Goal: Information Seeking & Learning: Learn about a topic

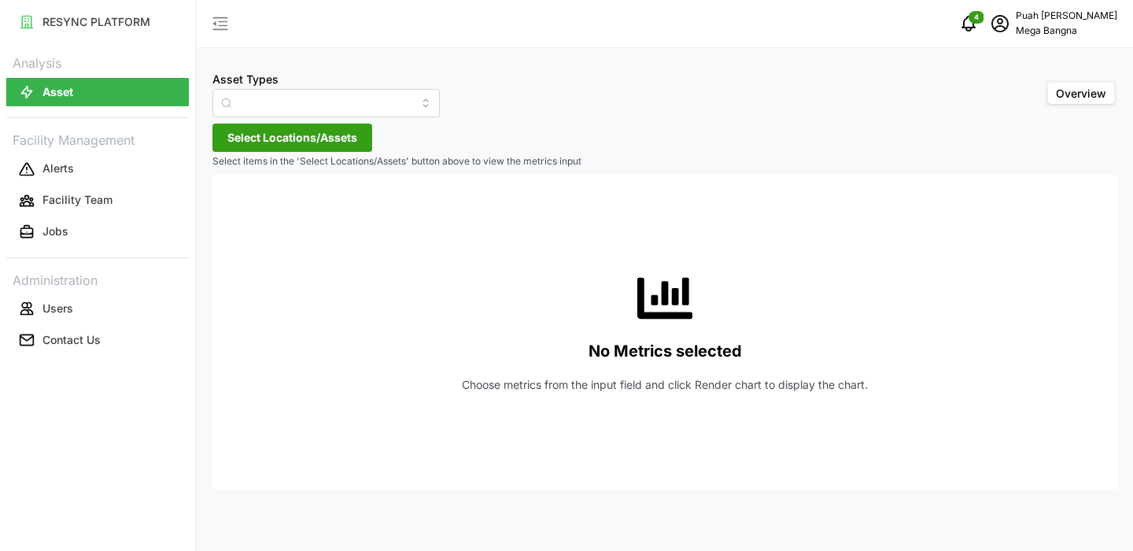
type input "Air Handling Unit"
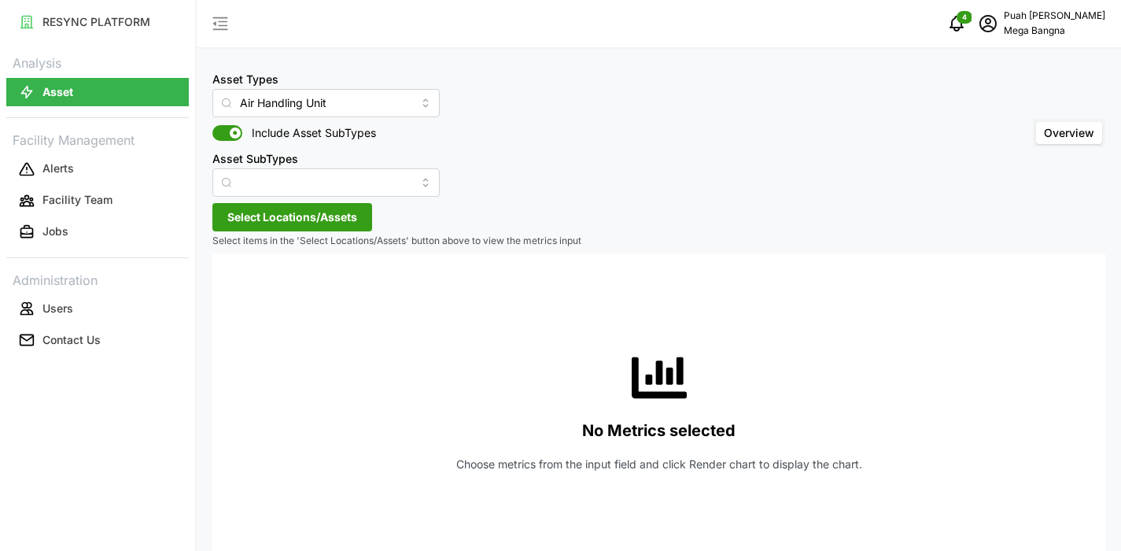
click at [1083, 31] on p "Mega Bangna" at bounding box center [1054, 31] width 101 height 15
click at [1048, 120] on div "Logout" at bounding box center [1048, 118] width 112 height 17
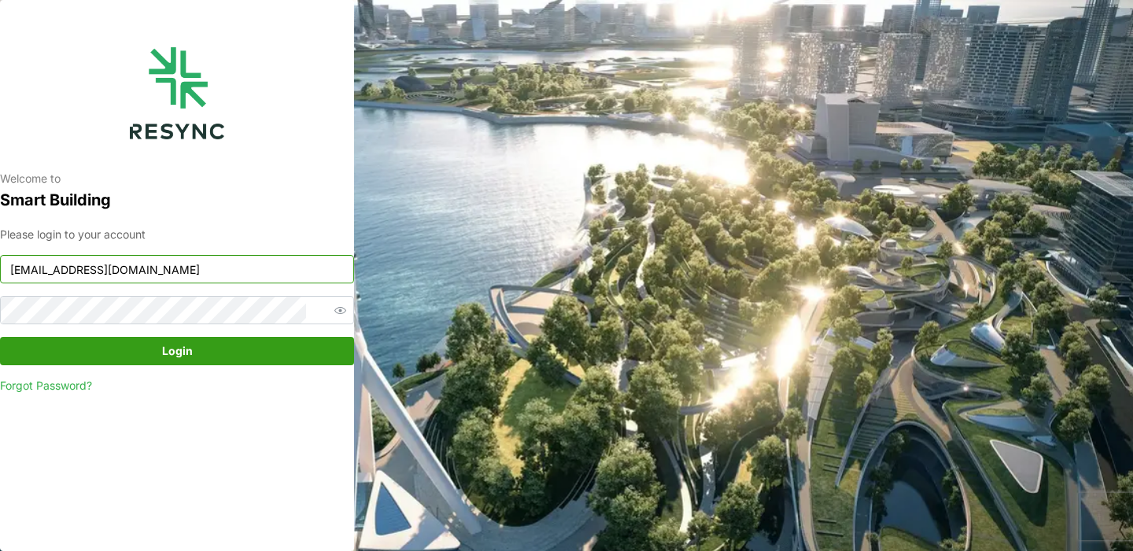
click at [198, 265] on input "huiying@resynctech.com" at bounding box center [177, 269] width 354 height 28
paste input "continental_display"
type input "continental_display@resynctech.com"
click at [304, 359] on span "Login" at bounding box center [177, 350] width 324 height 27
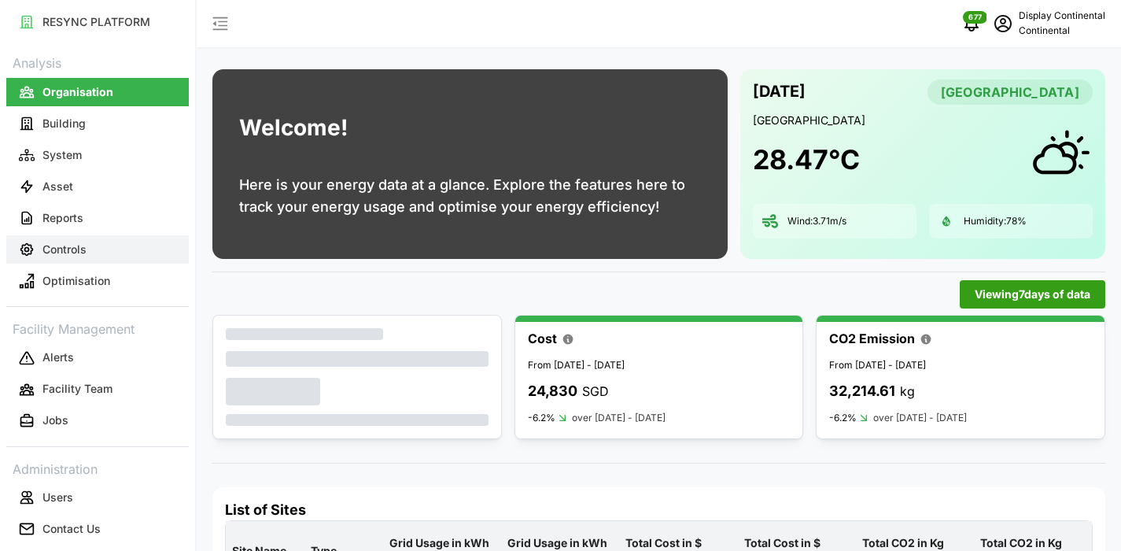
click at [144, 244] on button "Controls" at bounding box center [97, 249] width 182 height 28
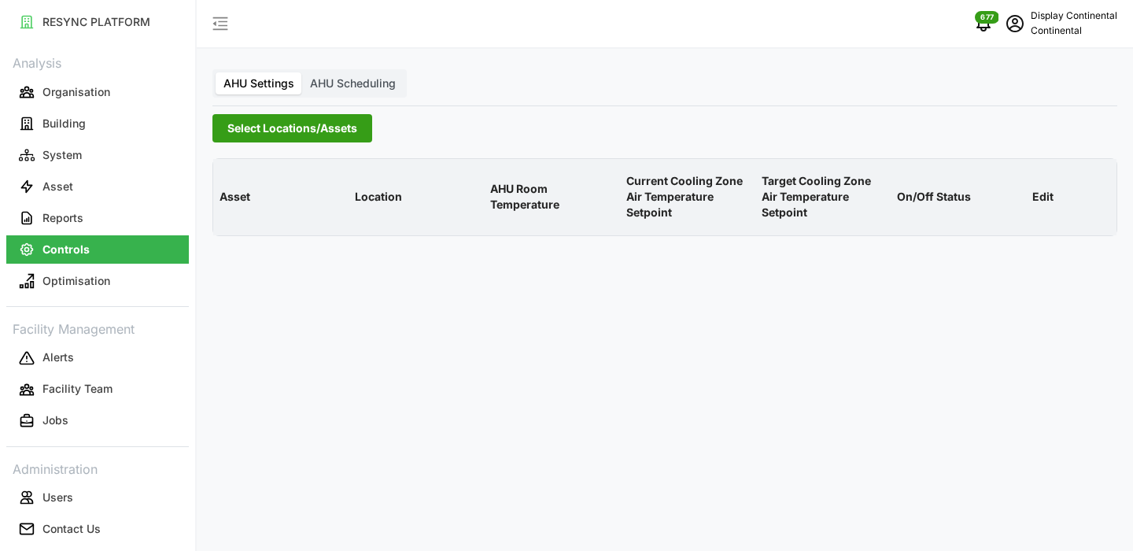
click at [346, 120] on span "Select Locations/Assets" at bounding box center [292, 128] width 130 height 27
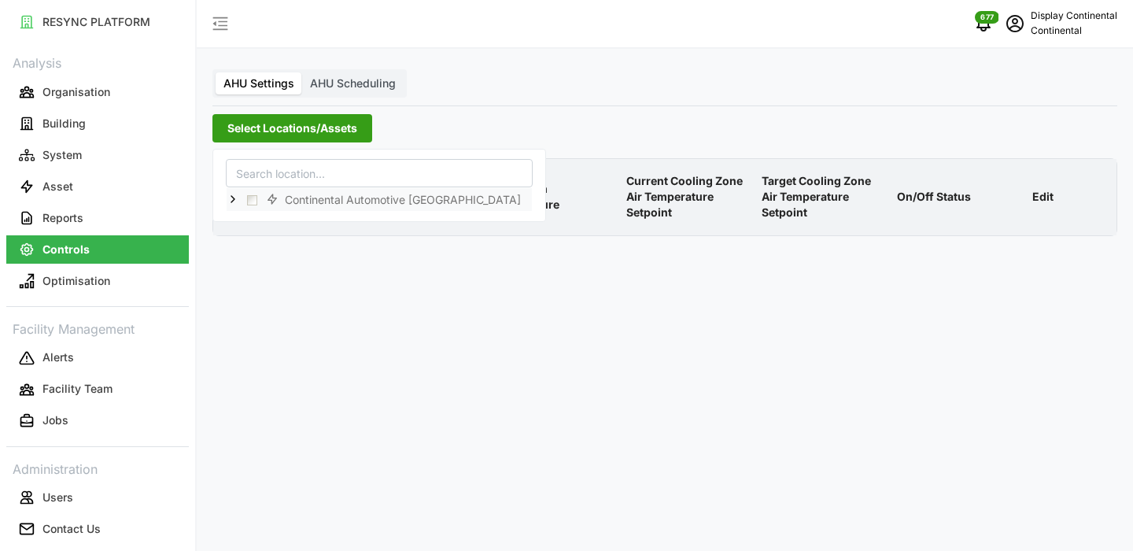
click at [234, 195] on icon at bounding box center [233, 199] width 13 height 13
click at [249, 222] on icon at bounding box center [245, 222] width 13 height 13
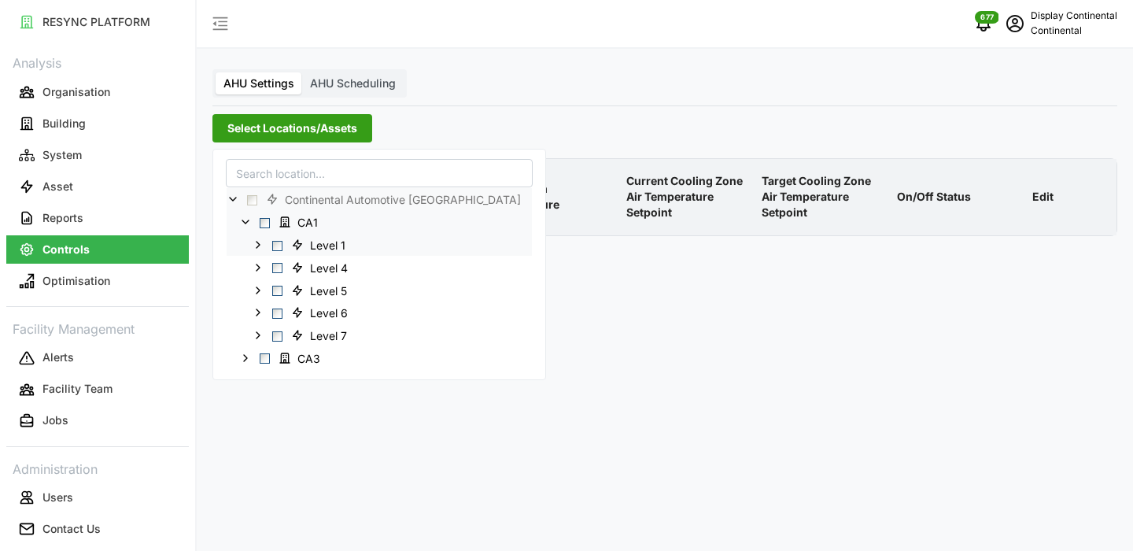
click at [276, 244] on span "Select Level 1" at bounding box center [277, 245] width 10 height 10
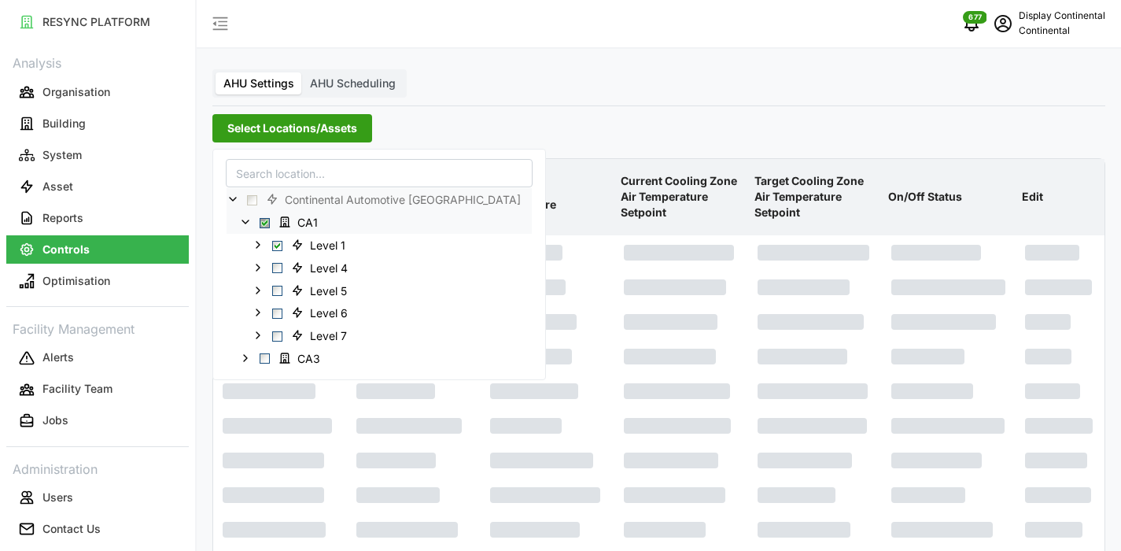
click at [572, 83] on div "AHU Settings AHU Scheduling Select Locations/Assets Asset Location AHU Room Tem…" at bounding box center [659, 299] width 924 height 598
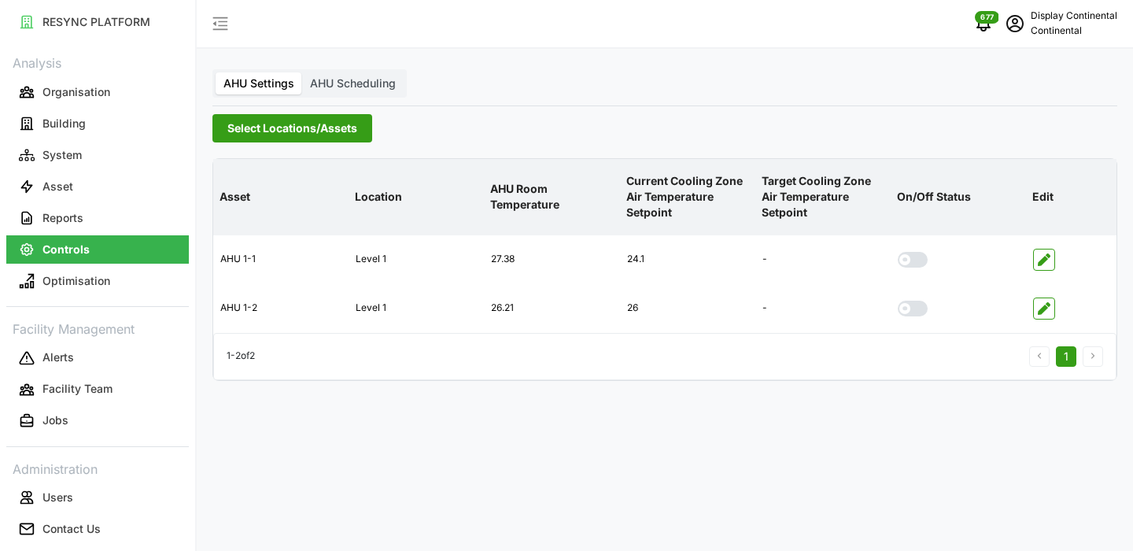
click at [358, 85] on span "AHU Scheduling" at bounding box center [353, 82] width 86 height 13
click at [302, 72] on input "AHU Scheduling" at bounding box center [302, 72] width 0 height 0
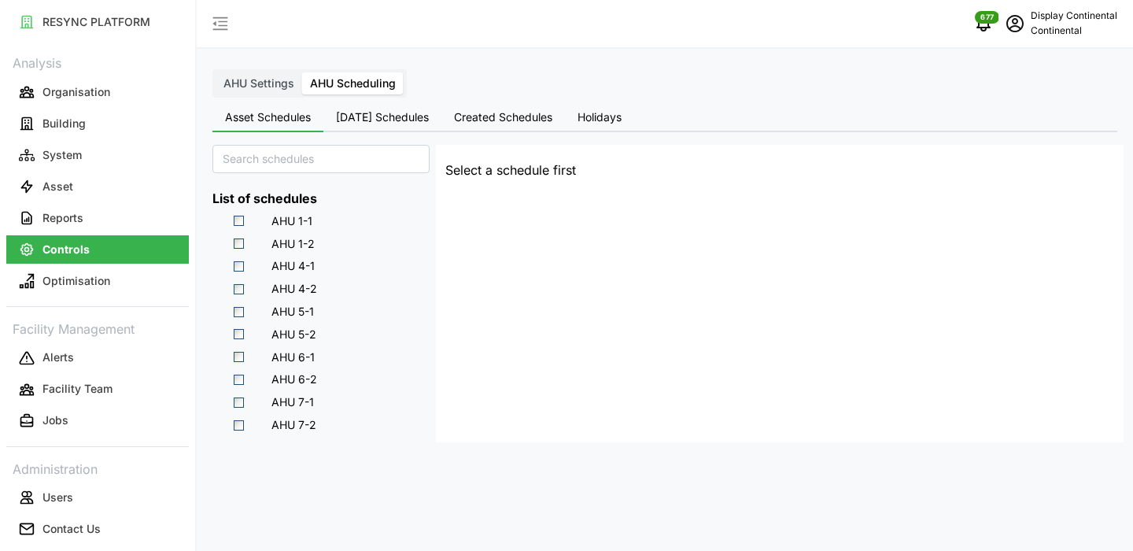
click at [363, 114] on span "Today's Schedules" at bounding box center [382, 117] width 93 height 11
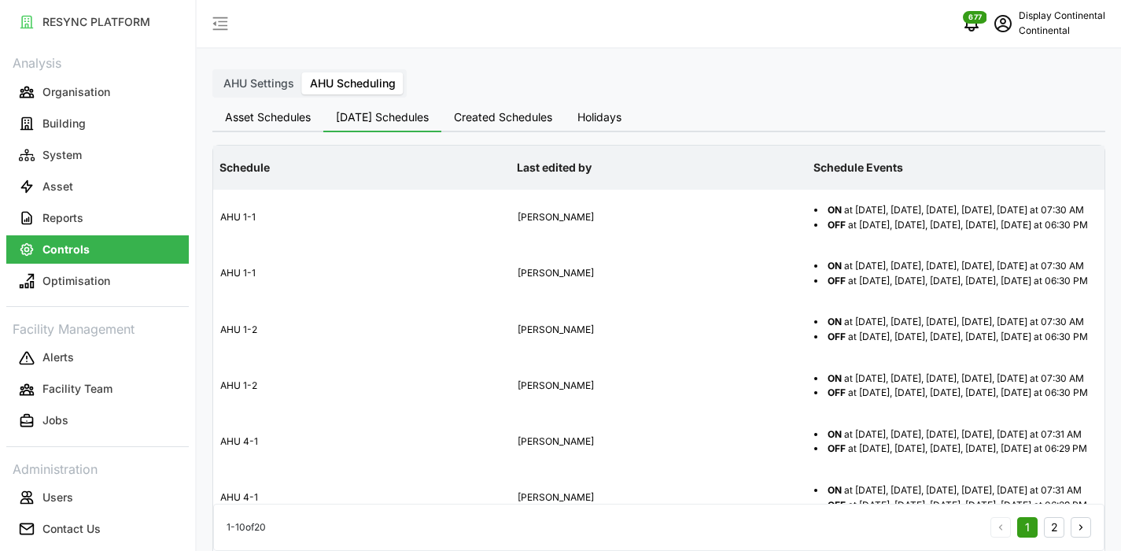
click at [540, 112] on span "Created Schedules" at bounding box center [503, 117] width 98 height 11
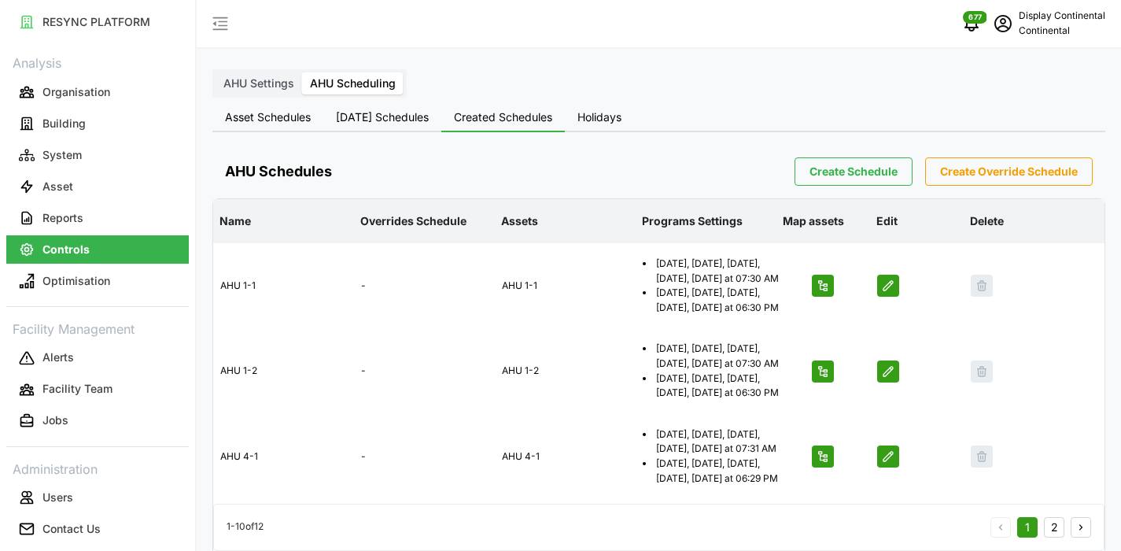
click at [614, 109] on button "Holidays" at bounding box center [599, 118] width 69 height 28
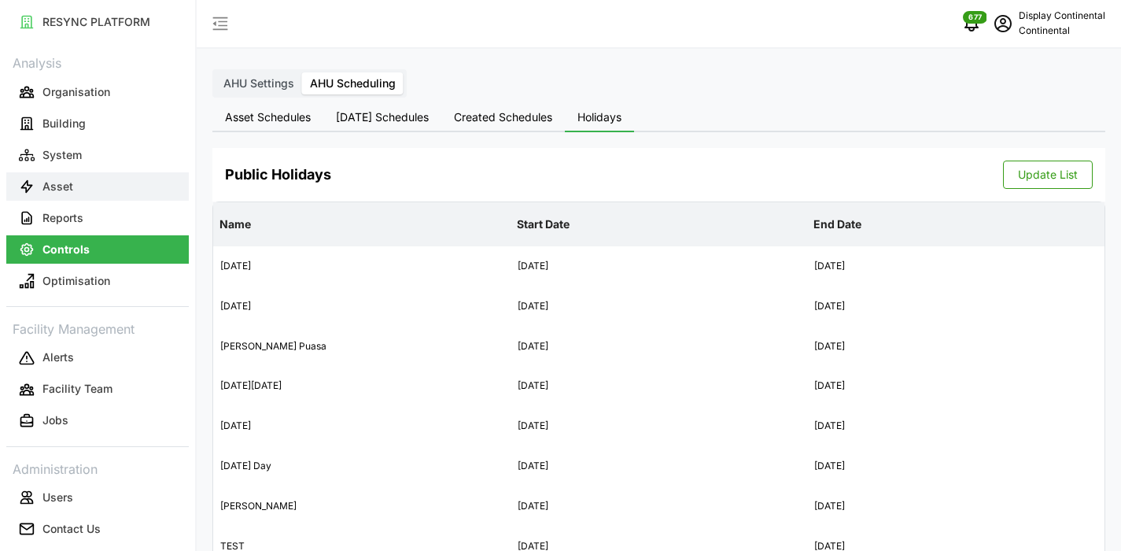
click at [57, 179] on p "Asset" at bounding box center [57, 187] width 31 height 16
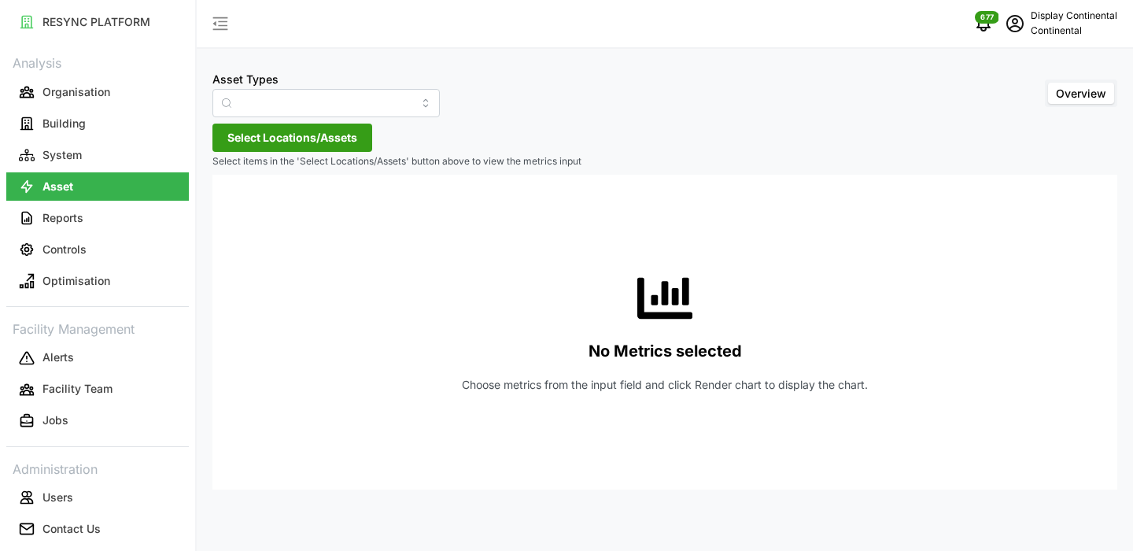
type input "Air Handling Unit"
click at [319, 94] on input "Air Handling Unit" at bounding box center [325, 103] width 227 height 28
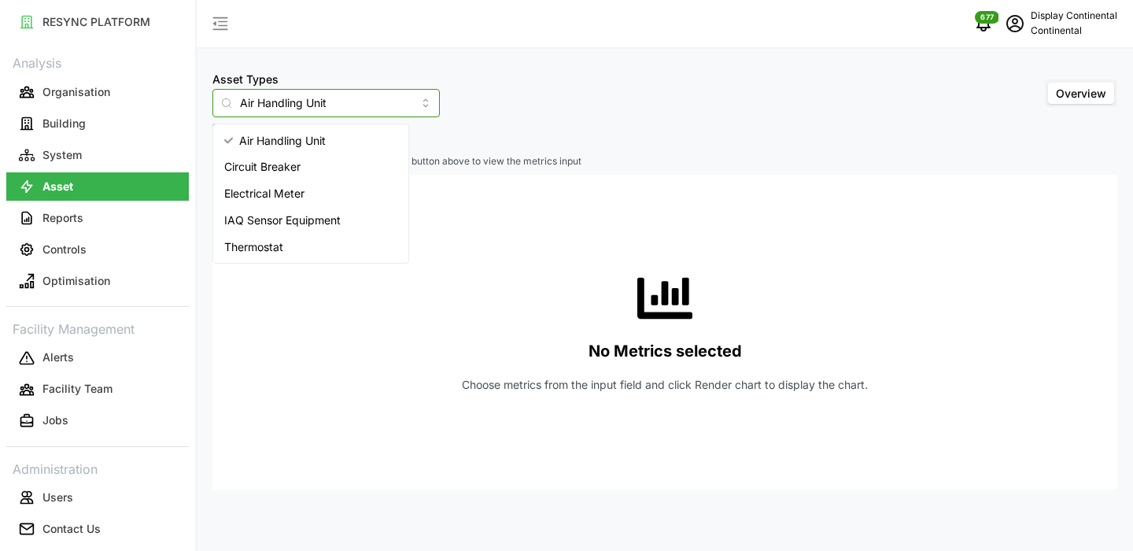
click at [319, 94] on input "Air Handling Unit" at bounding box center [325, 103] width 227 height 28
click at [406, 72] on div "Asset Types Air Handling Unit" at bounding box center [325, 93] width 227 height 48
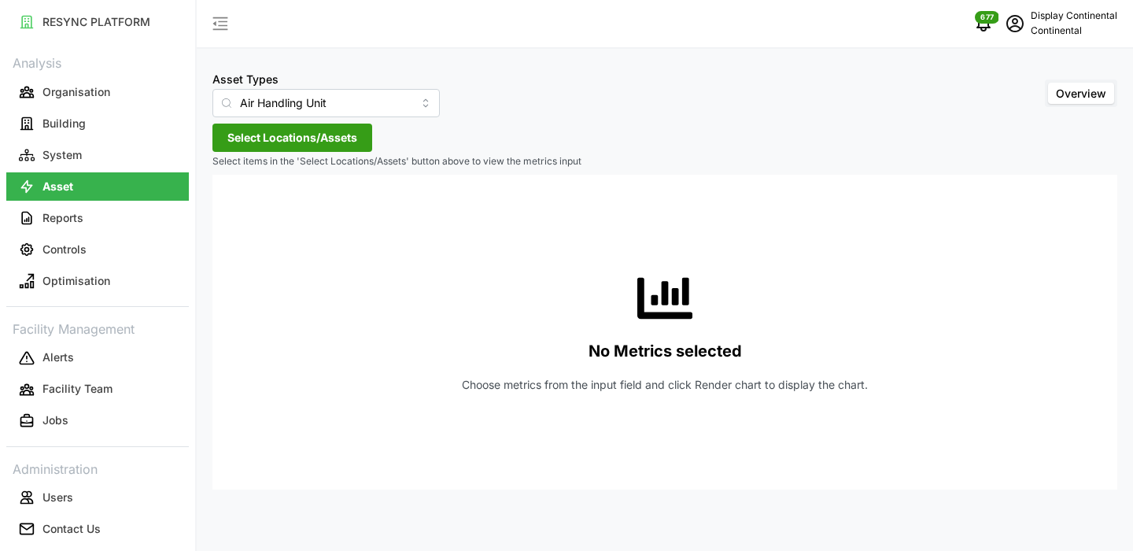
click at [316, 132] on span "Select Locations/Assets" at bounding box center [292, 137] width 130 height 27
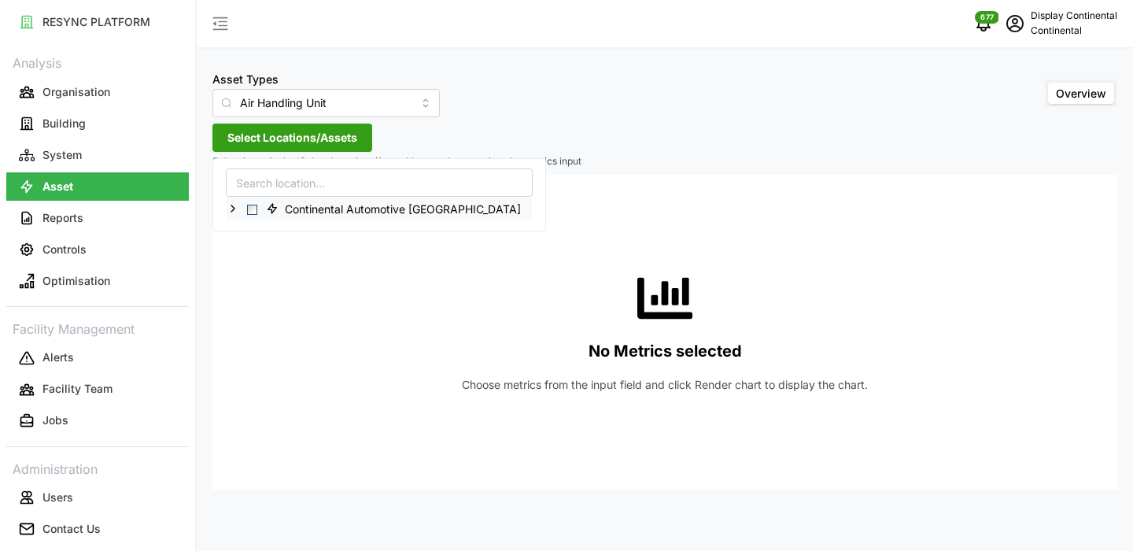
click at [230, 202] on icon at bounding box center [233, 208] width 13 height 13
click at [265, 230] on span "Select CA1" at bounding box center [265, 232] width 10 height 10
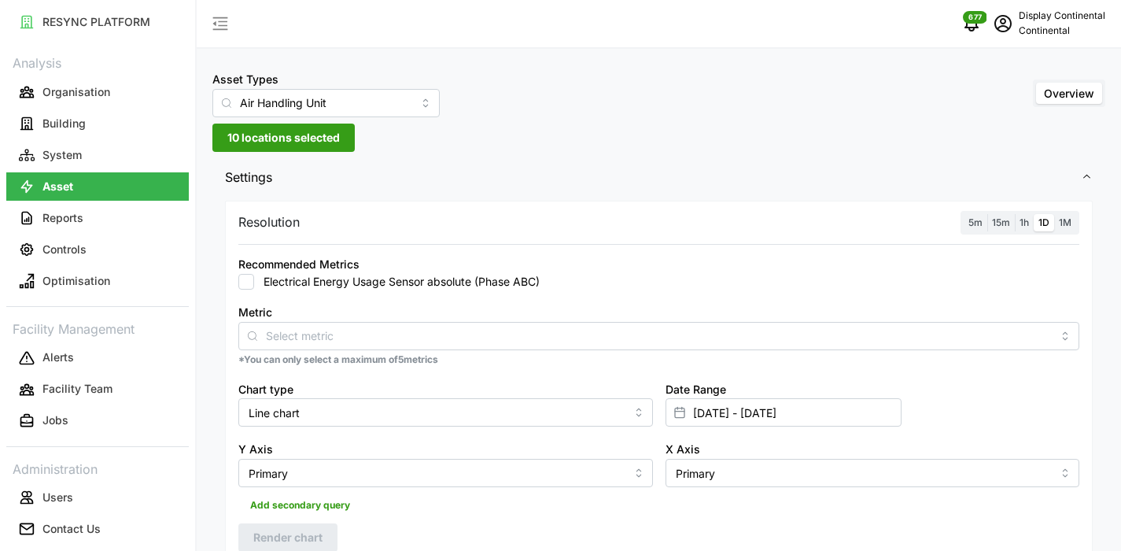
click at [443, 110] on div "Asset Types Air Handling Unit Overview" at bounding box center [658, 93] width 893 height 48
click at [131, 143] on button "System" at bounding box center [97, 155] width 182 height 28
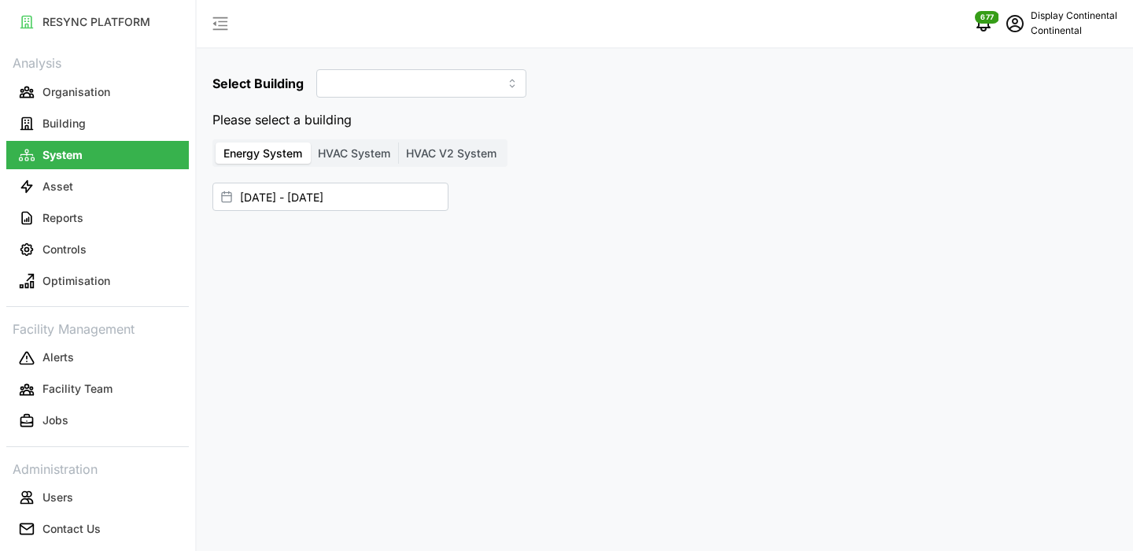
type input "CA1"
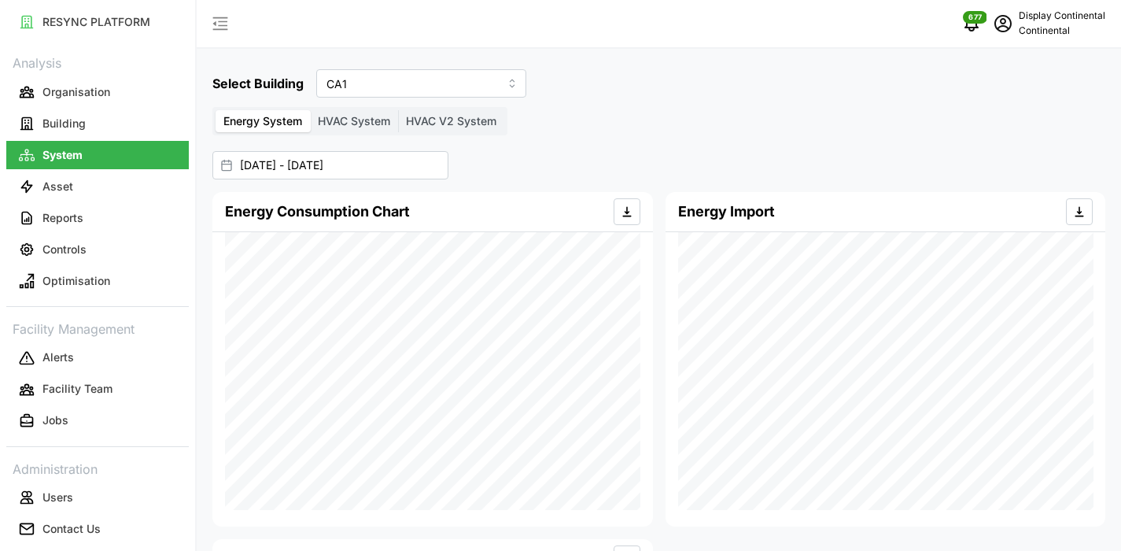
click at [432, 121] on span "HVAC V2 System" at bounding box center [451, 120] width 90 height 13
click at [398, 110] on input "HVAC V2 System" at bounding box center [398, 110] width 0 height 0
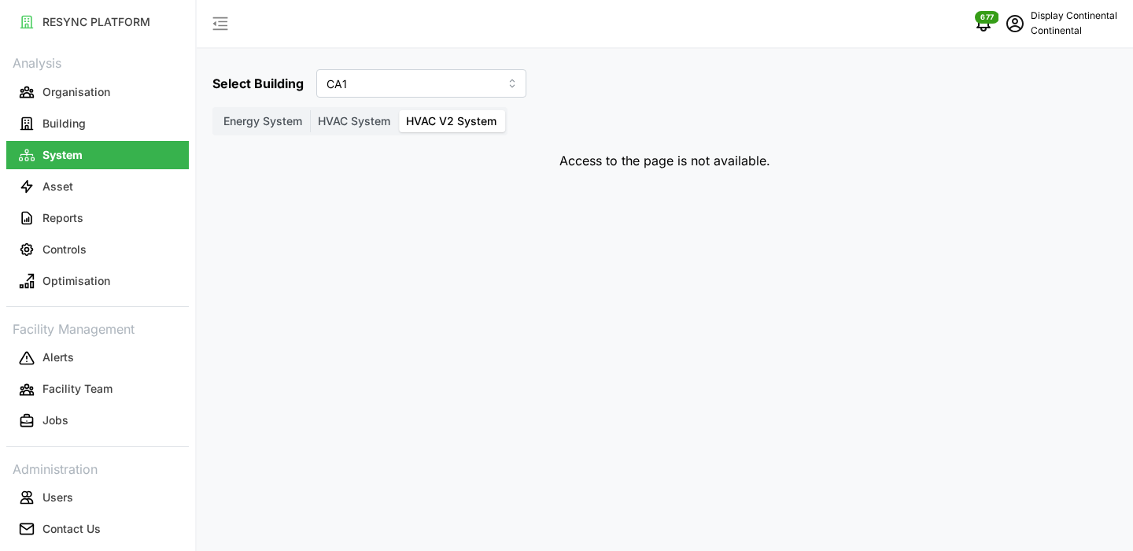
click at [327, 121] on span "HVAC System" at bounding box center [354, 120] width 72 height 13
click at [310, 110] on input "HVAC System" at bounding box center [310, 110] width 0 height 0
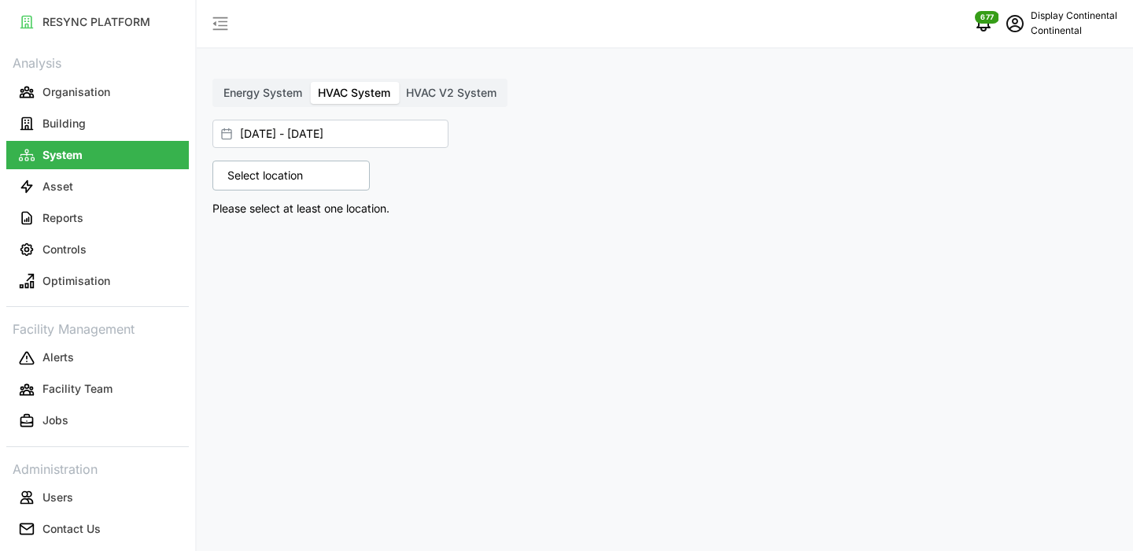
click at [304, 169] on p "Select location" at bounding box center [264, 176] width 91 height 16
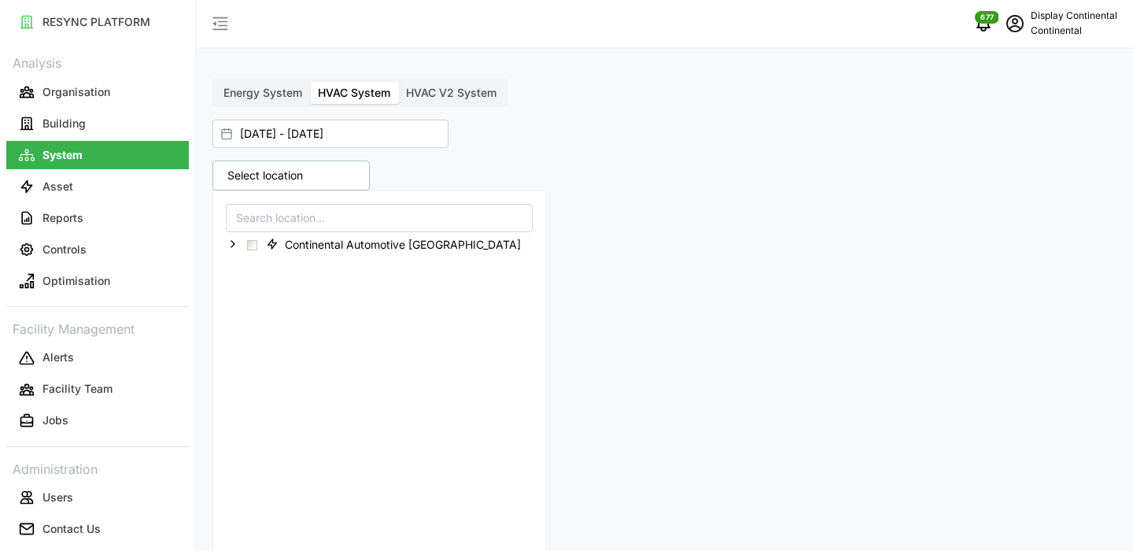
click at [575, 146] on div "01 Aug 2025 - 14 Aug 2025 Select location Continental Automotive Singapore Plea…" at bounding box center [664, 177] width 904 height 129
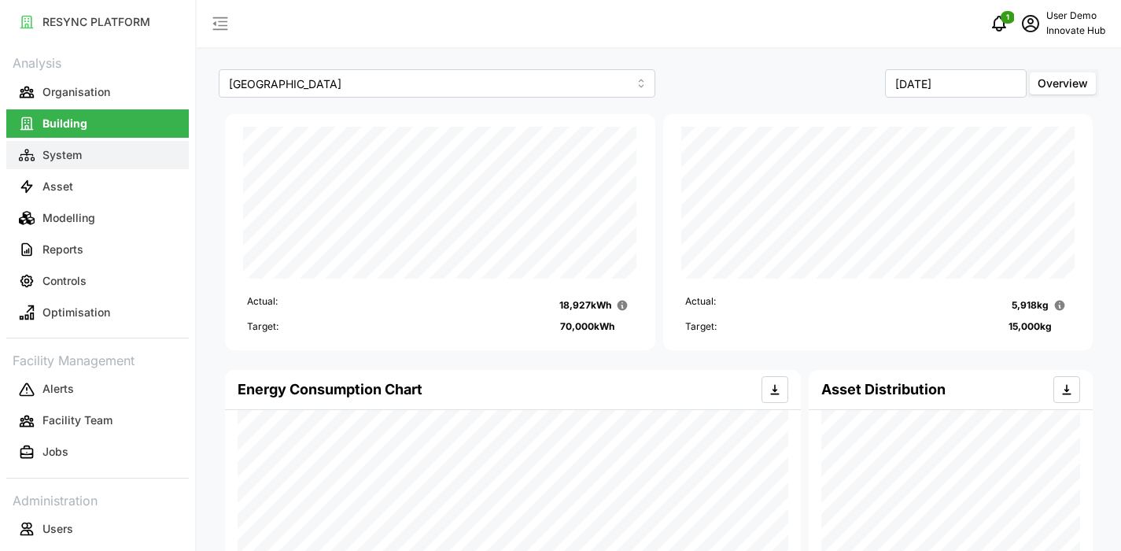
drag, startPoint x: 107, startPoint y: 170, endPoint x: 109, endPoint y: 156, distance: 14.2
click at [107, 171] on link "Asset" at bounding box center [97, 186] width 182 height 31
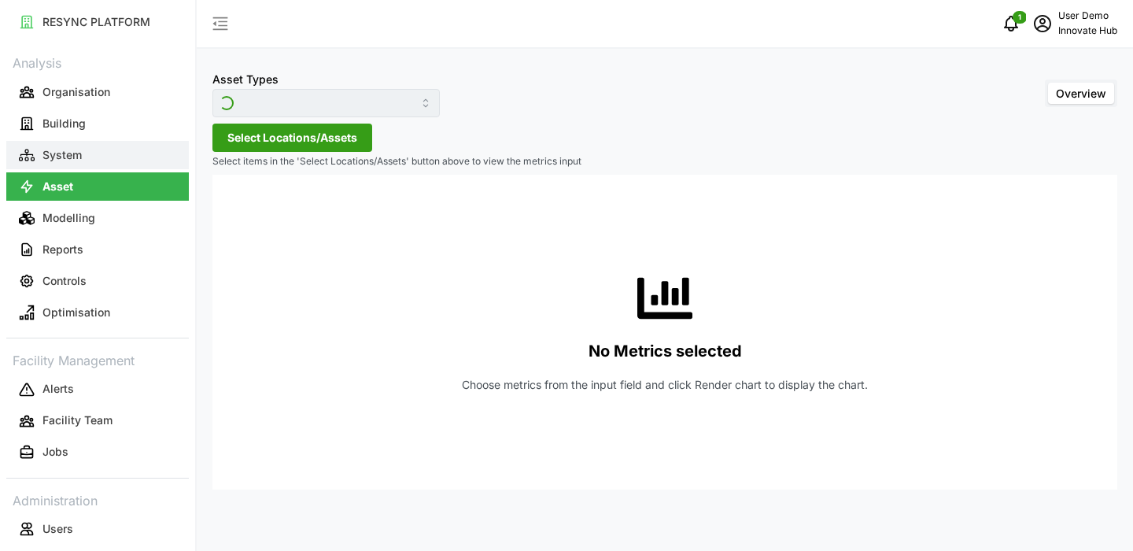
click at [109, 155] on button "System" at bounding box center [97, 155] width 182 height 28
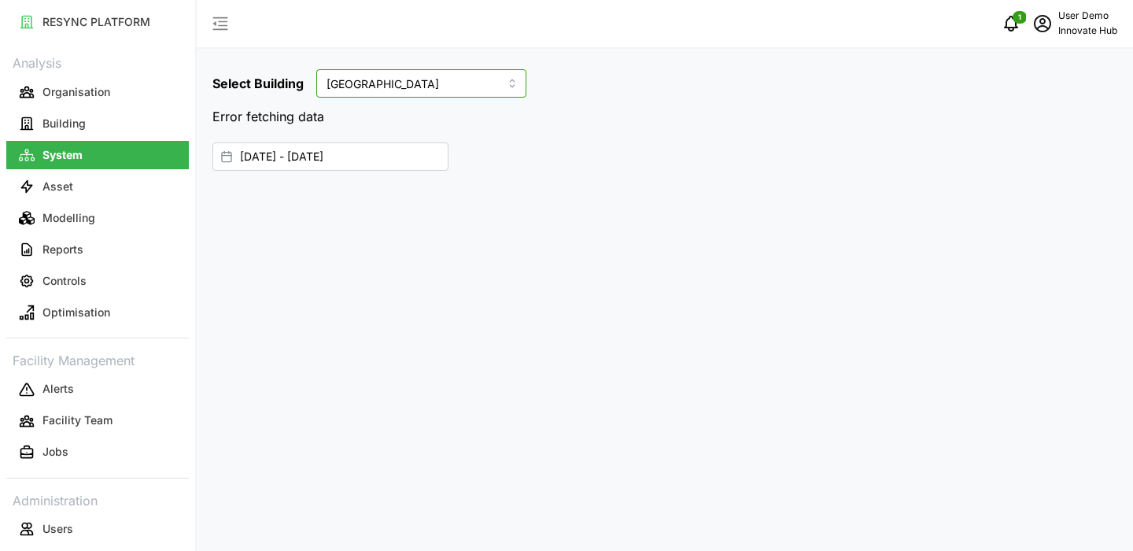
click at [358, 92] on input "Landmark Tower" at bounding box center [421, 83] width 210 height 28
click at [364, 149] on span "Nexus Point" at bounding box center [360, 147] width 62 height 17
type input "Nexus Point"
click at [311, 158] on input "01 Aug 2025 - 14 Aug 2025" at bounding box center [330, 156] width 236 height 28
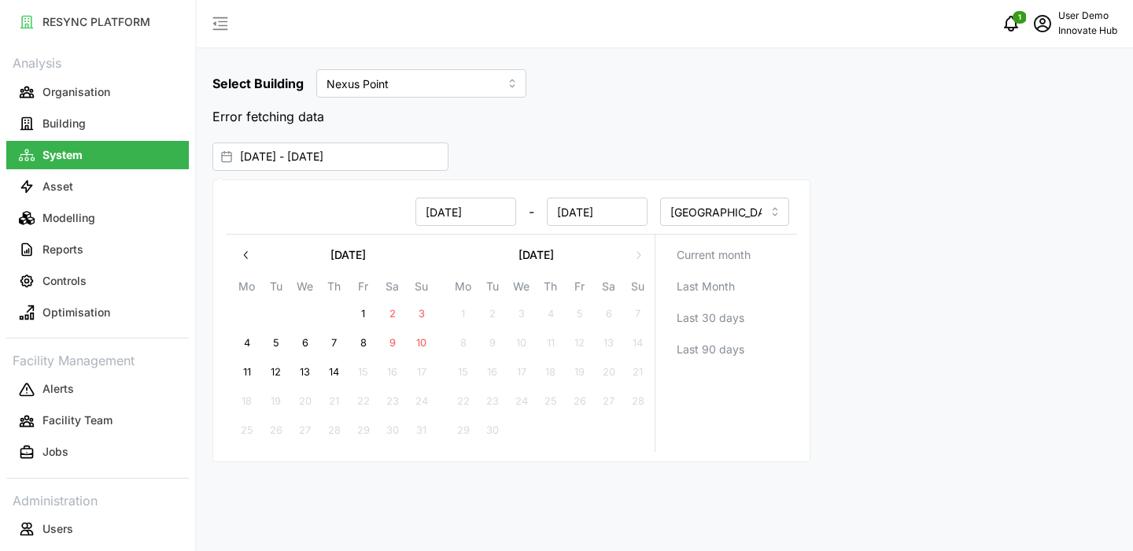
click at [370, 315] on button "1" at bounding box center [363, 314] width 28 height 28
click at [415, 315] on button "3" at bounding box center [421, 314] width 28 height 28
type input "01 Aug 2025 - 03 Aug 2025"
type input "03 Aug 2025"
click at [501, 135] on div "Select Building Nexus Point Error fetching data 01 Aug 2025 - 03 Aug 2025" at bounding box center [665, 275] width 936 height 551
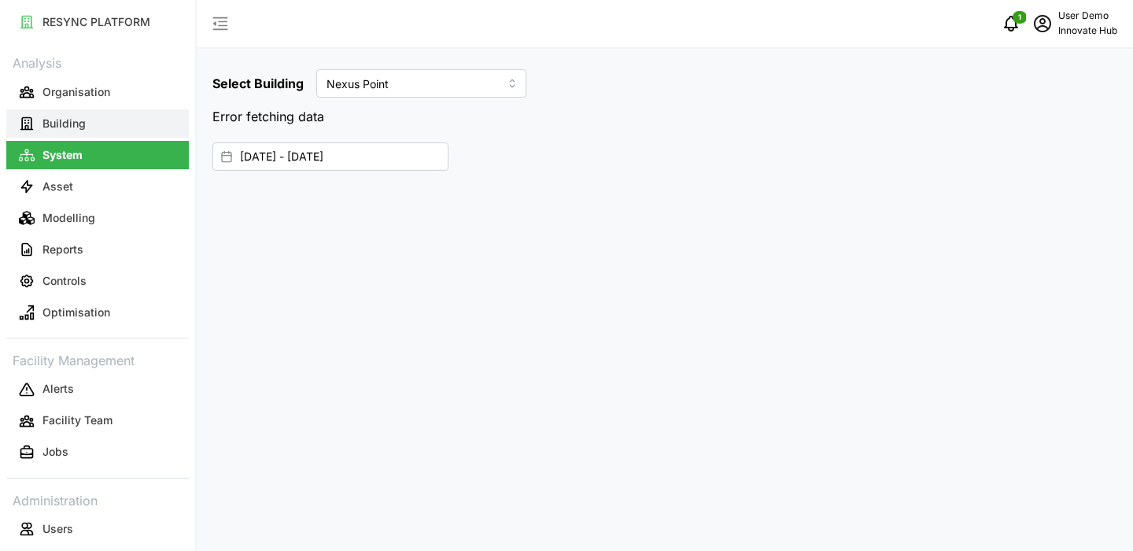
click at [76, 134] on button "Building" at bounding box center [97, 123] width 182 height 28
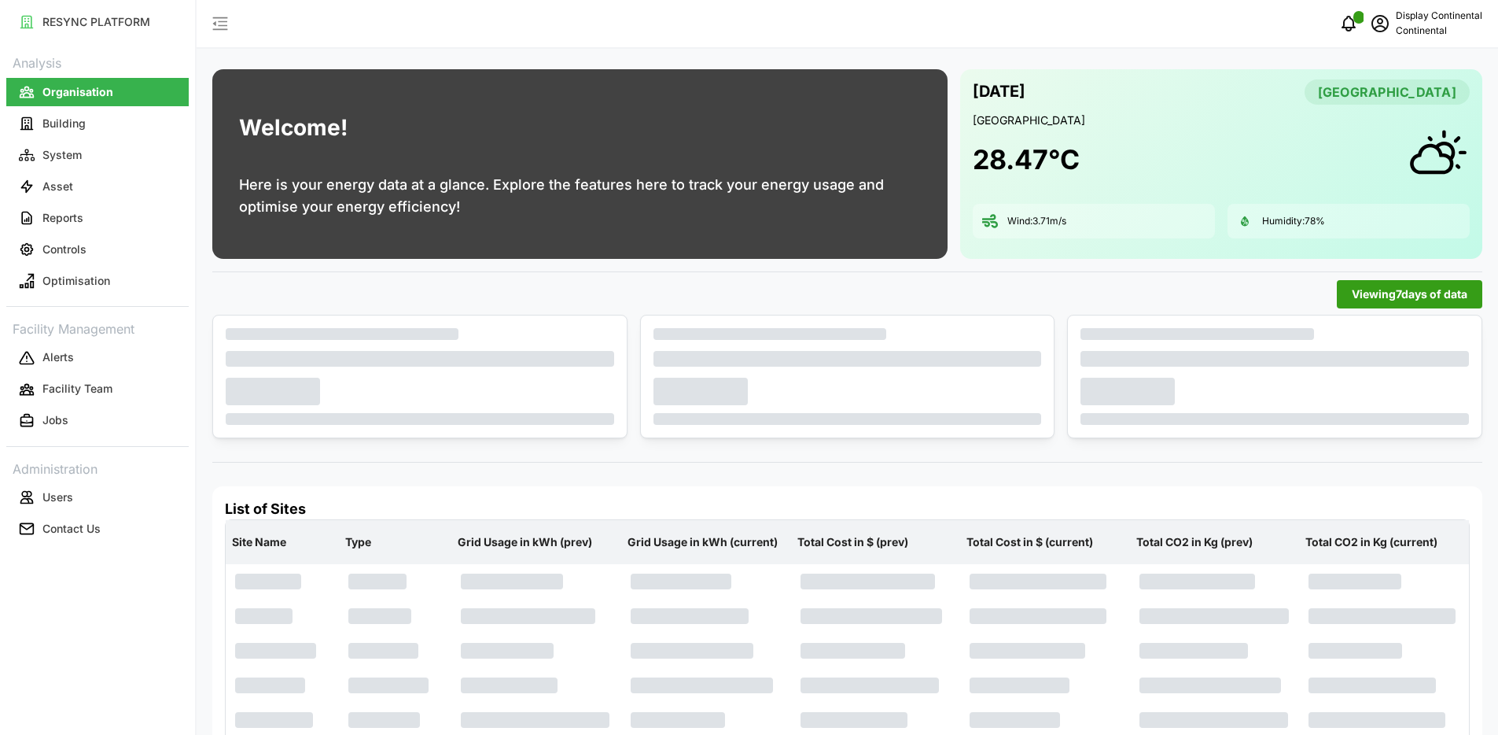
click at [1453, 297] on span "Viewing 7 days of data" at bounding box center [1410, 294] width 116 height 27
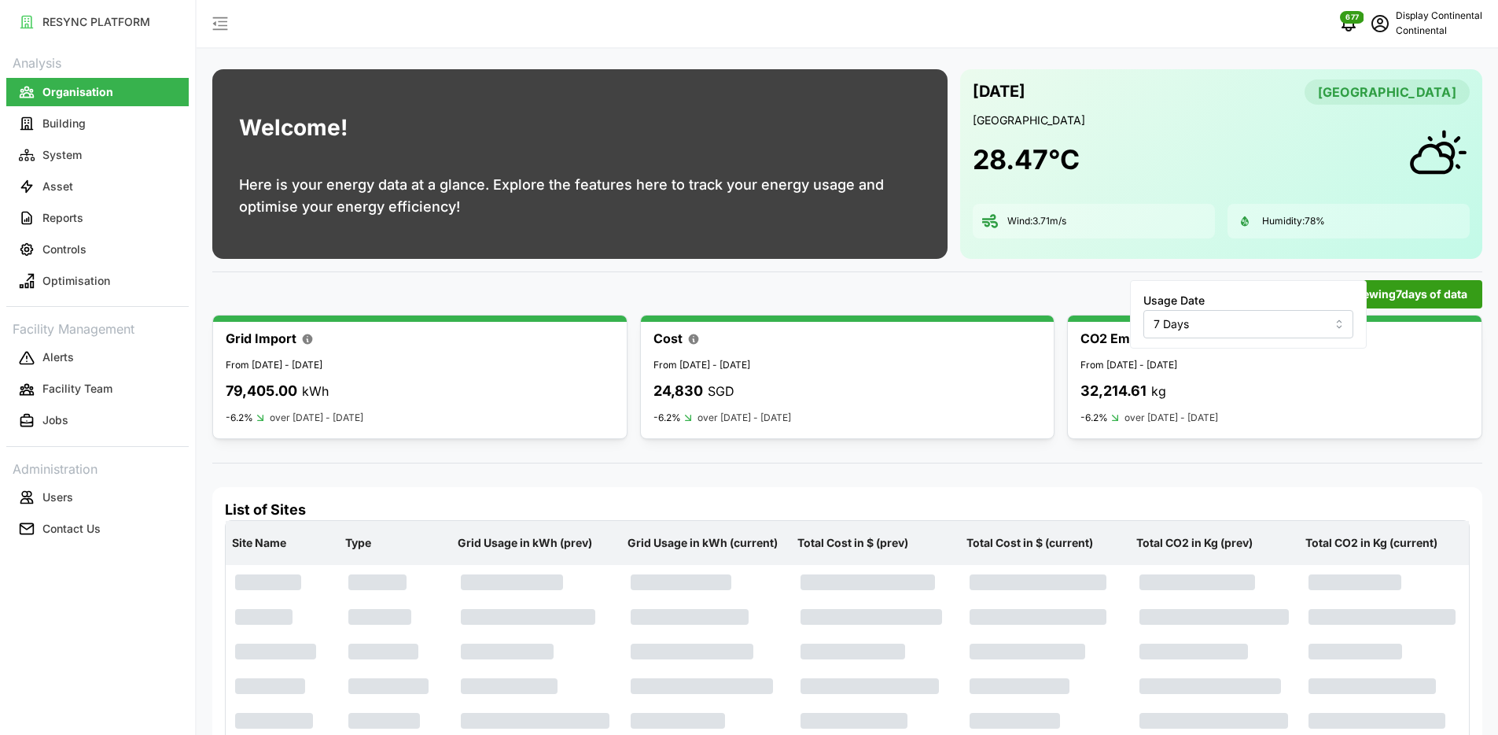
click at [1276, 313] on input "7 Days" at bounding box center [1249, 323] width 210 height 28
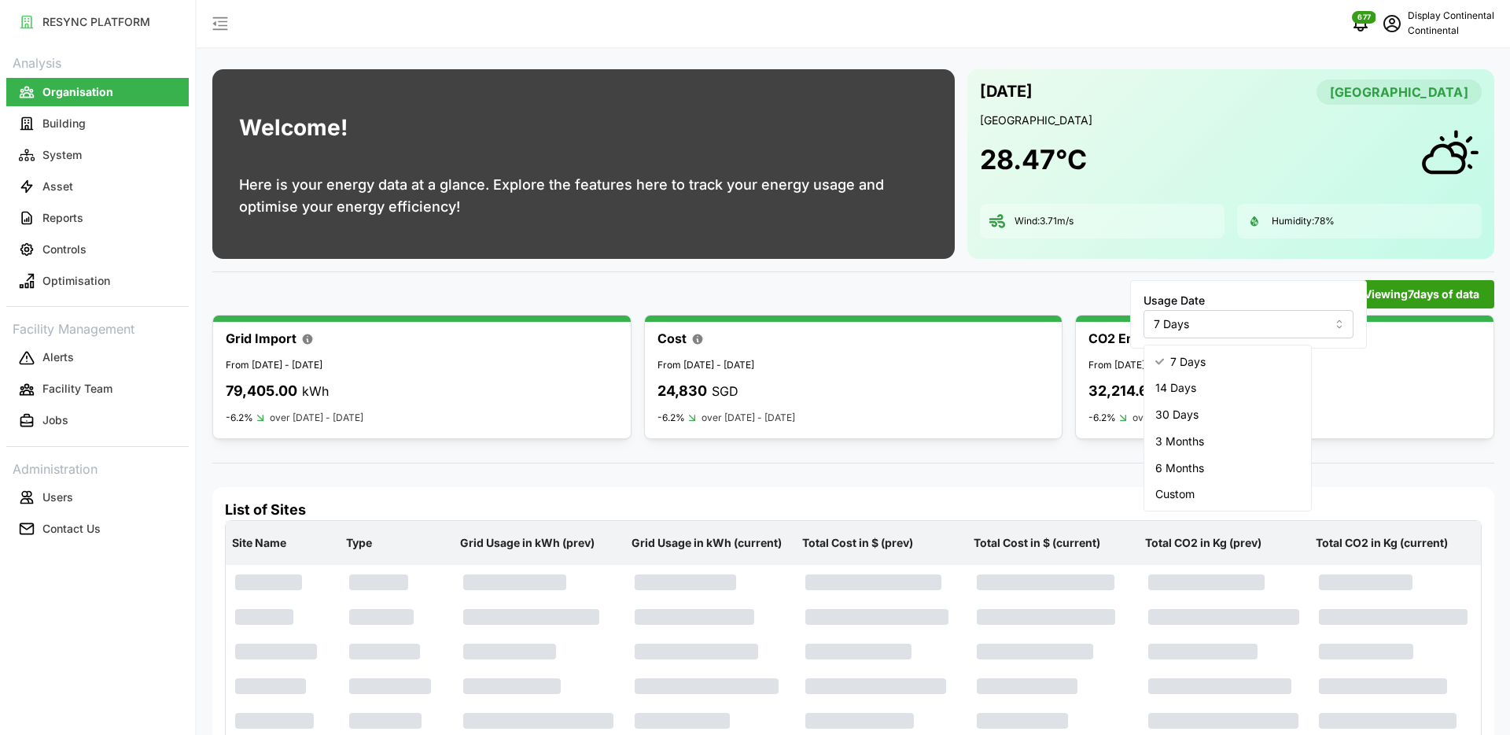
click at [1258, 375] on div "14 Days" at bounding box center [1228, 387] width 160 height 27
type input "14 Days"
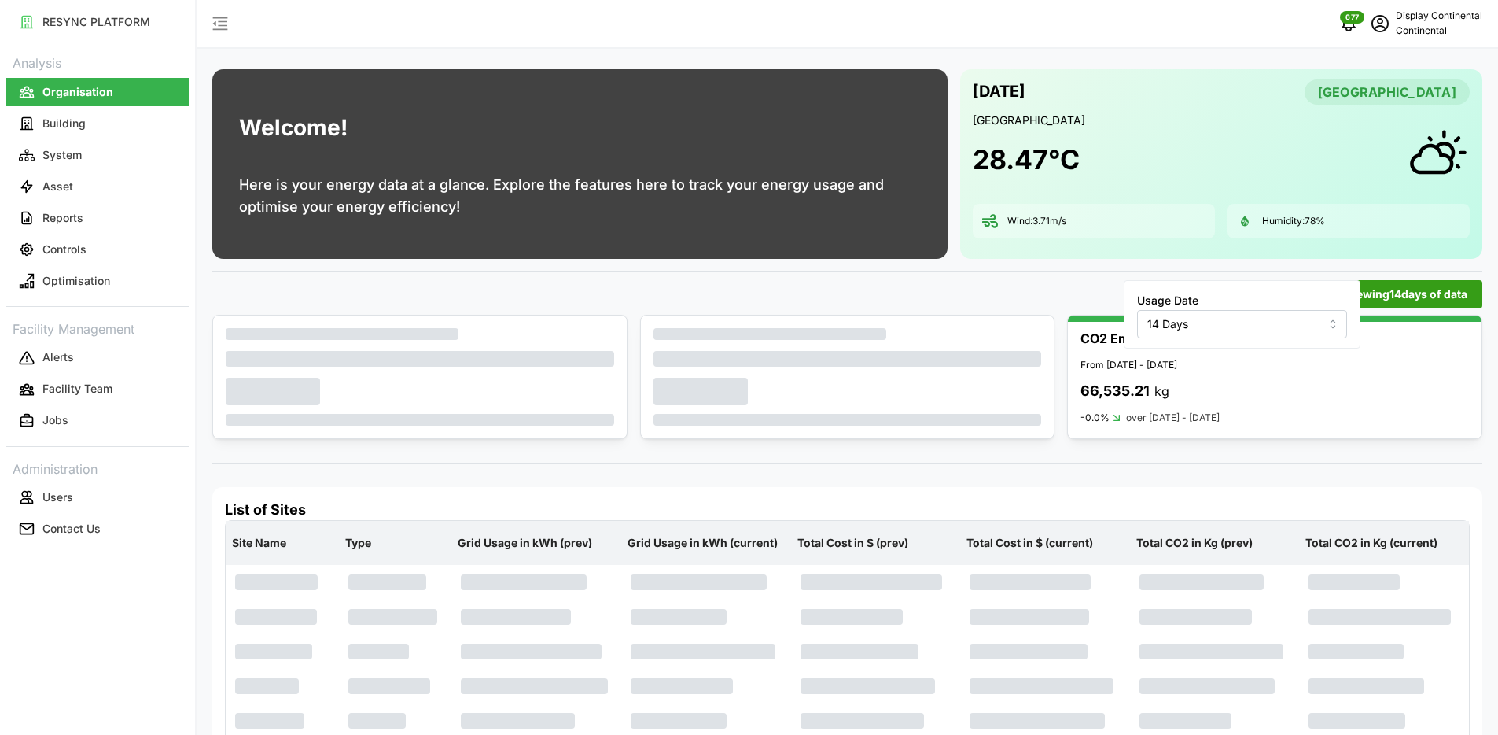
click at [919, 285] on div "Viewing 14 days of data" at bounding box center [847, 294] width 1270 height 28
